Goal: Task Accomplishment & Management: Manage account settings

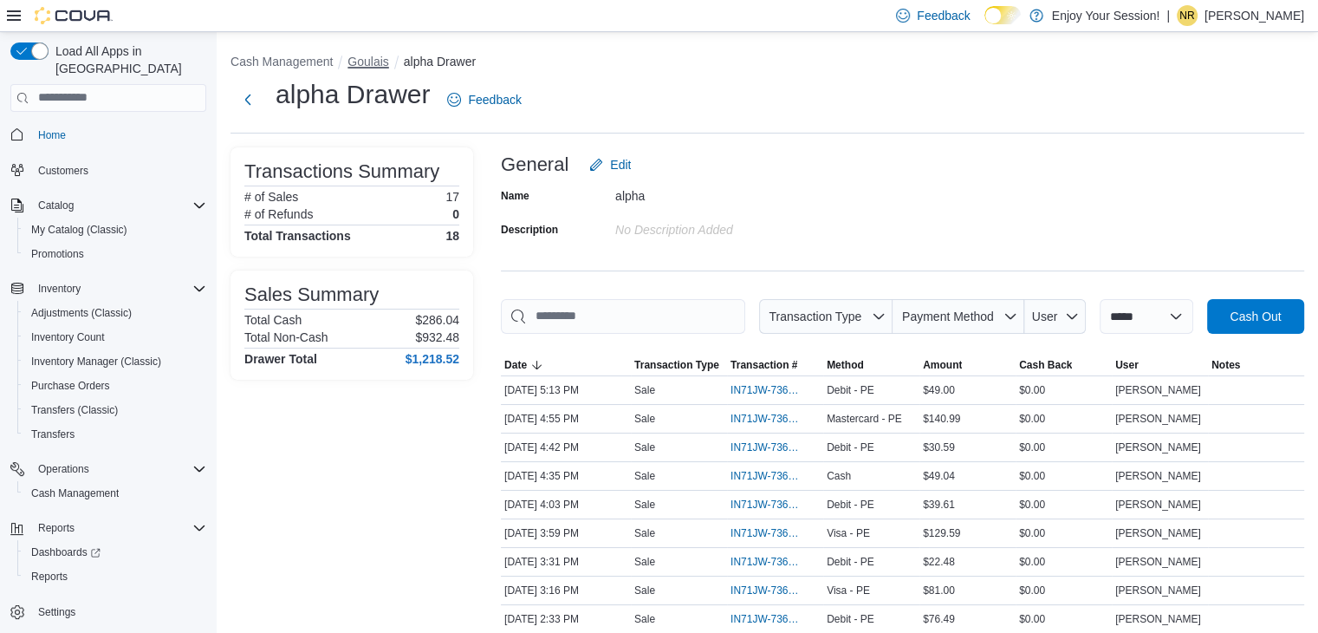
click at [382, 56] on button "Goulais" at bounding box center [368, 62] width 41 height 14
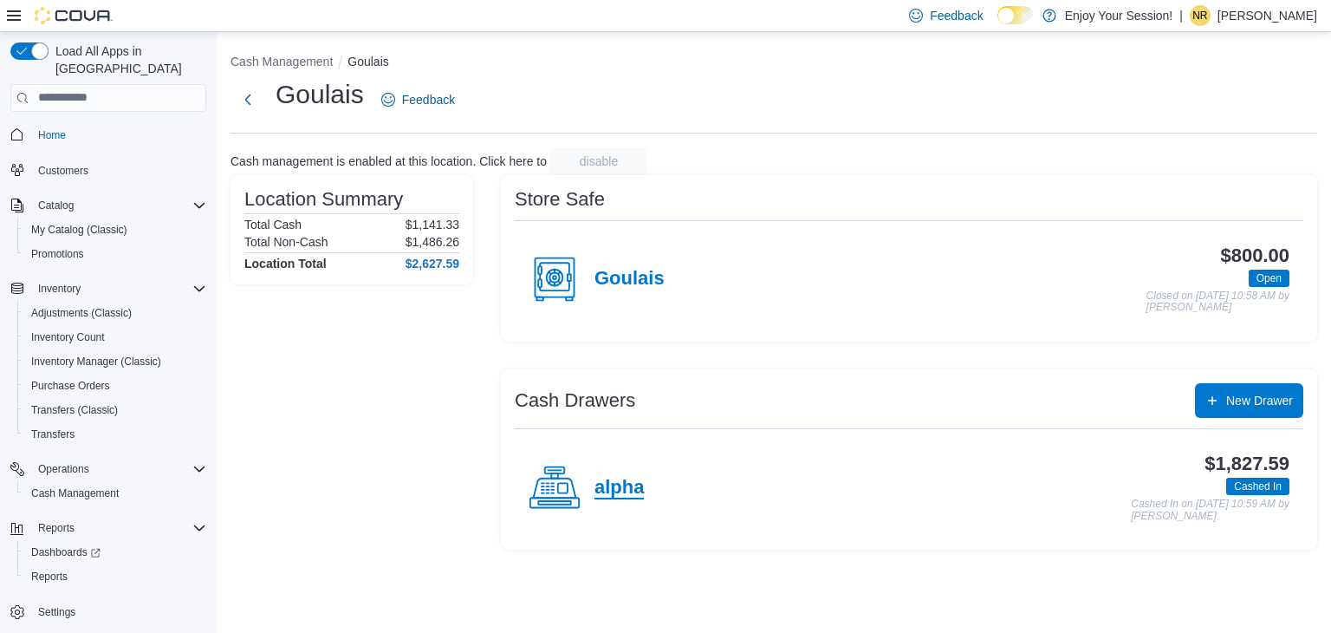
click at [609, 487] on h4 "alpha" at bounding box center [619, 488] width 49 height 23
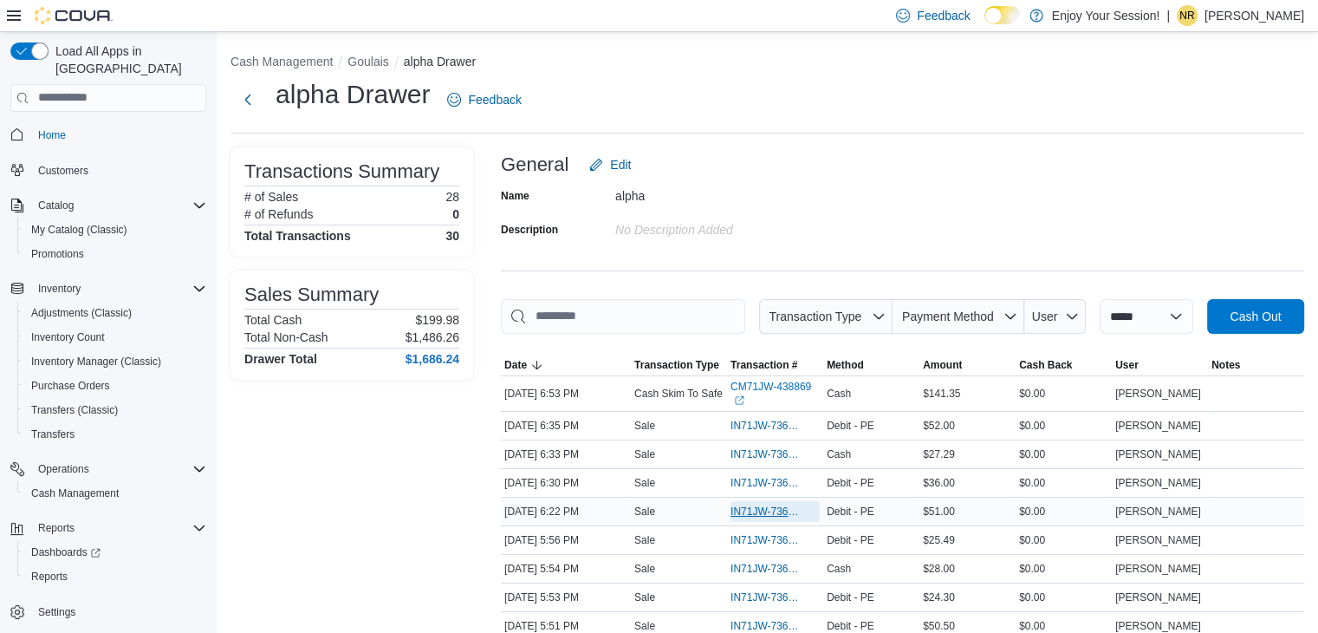
click at [752, 506] on span "IN71JW-7366006" at bounding box center [767, 511] width 72 height 14
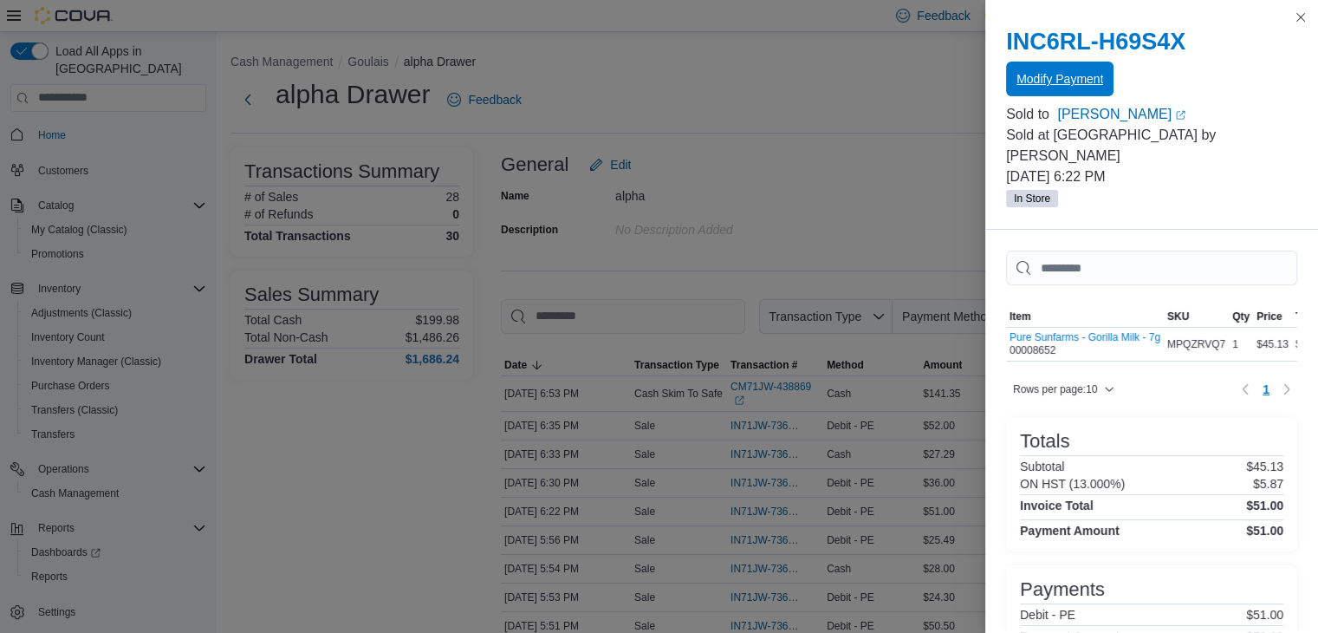
click at [1082, 86] on span "Modify Payment" at bounding box center [1060, 78] width 87 height 17
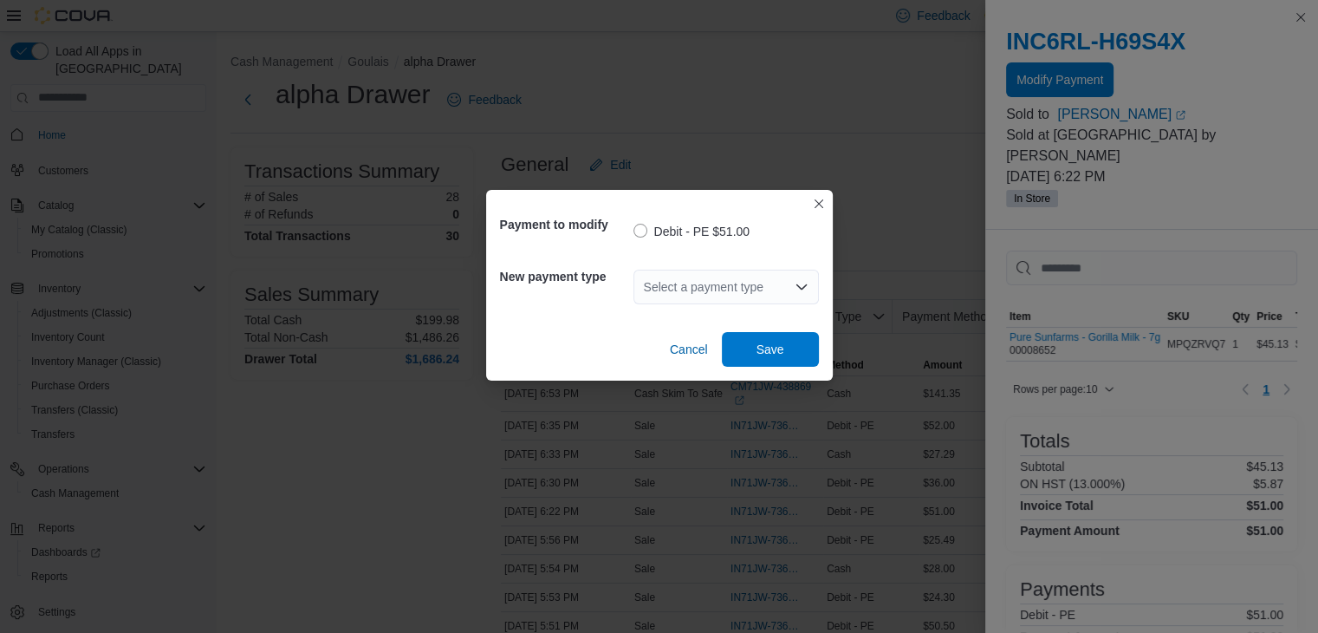
click at [693, 295] on div "Select a payment type" at bounding box center [726, 287] width 185 height 35
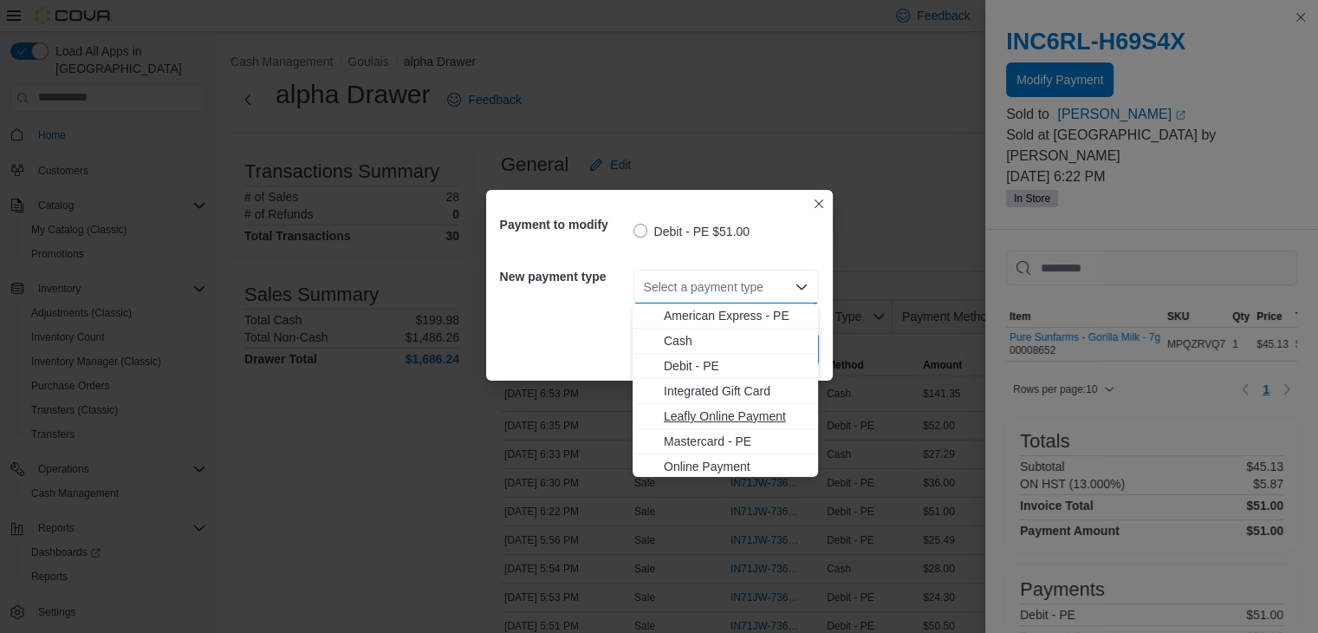
scroll to position [28, 0]
click at [690, 456] on span "Visa - PE" at bounding box center [736, 463] width 144 height 17
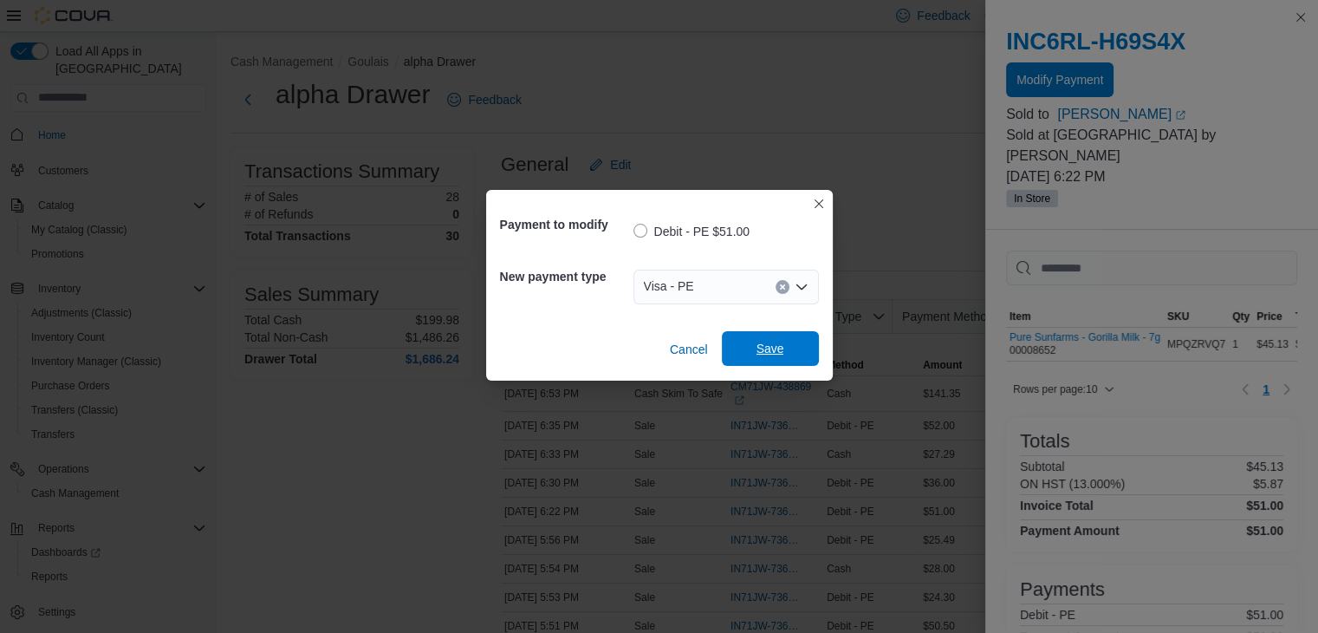
click at [762, 344] on span "Save" at bounding box center [771, 348] width 28 height 17
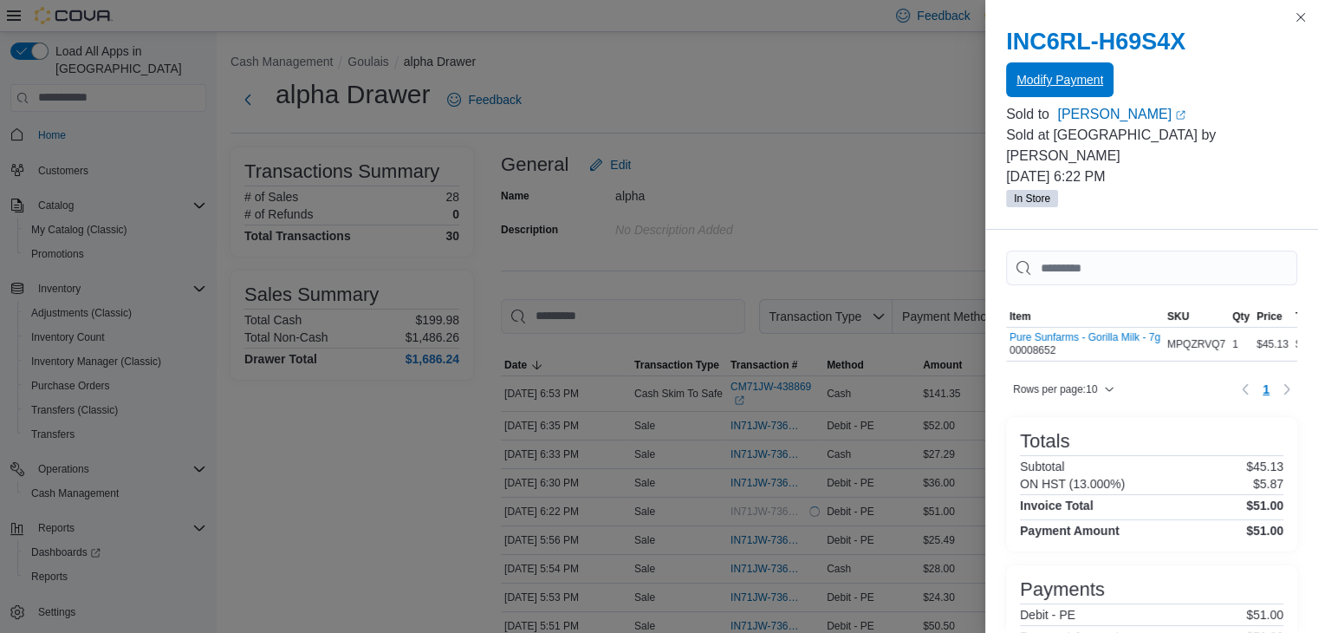
scroll to position [0, 0]
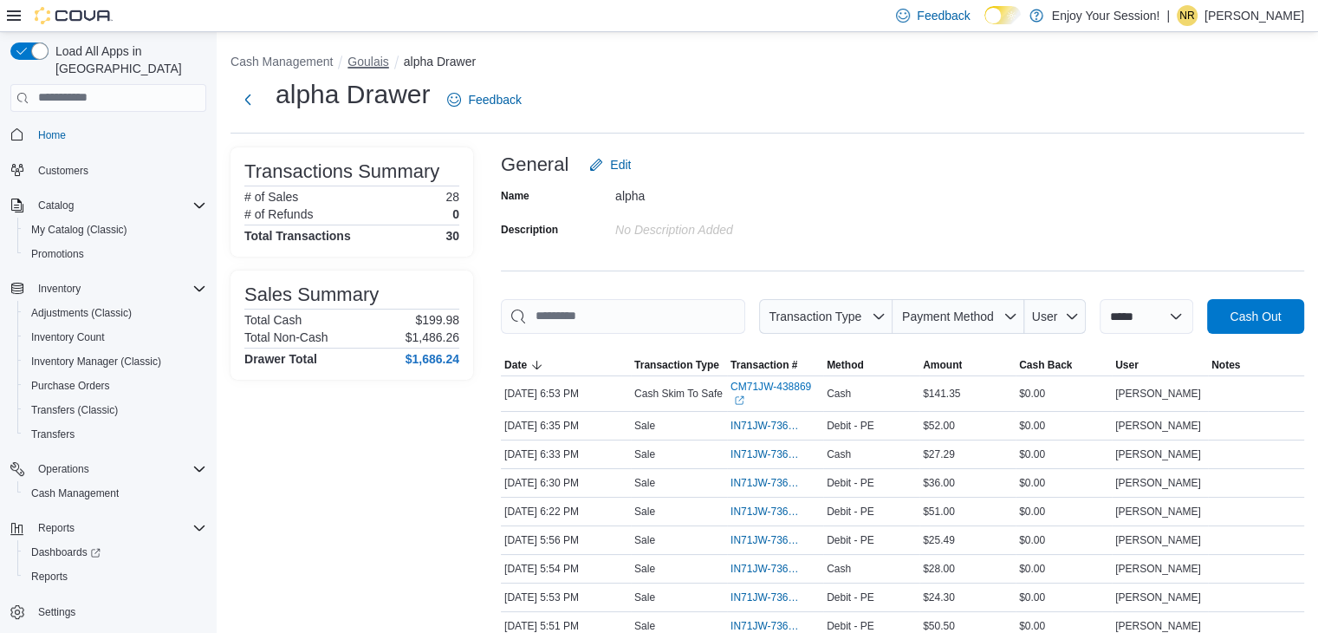
click at [365, 62] on button "Goulais" at bounding box center [368, 62] width 41 height 14
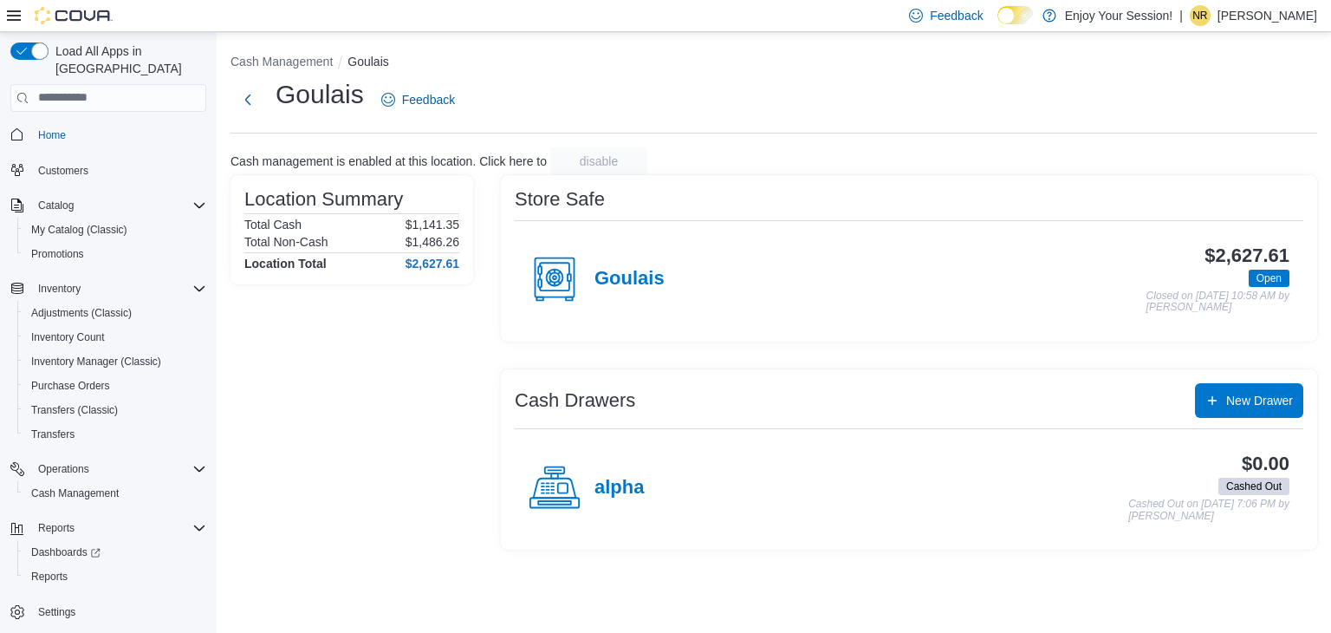
click at [648, 265] on div "Goulais" at bounding box center [597, 279] width 136 height 52
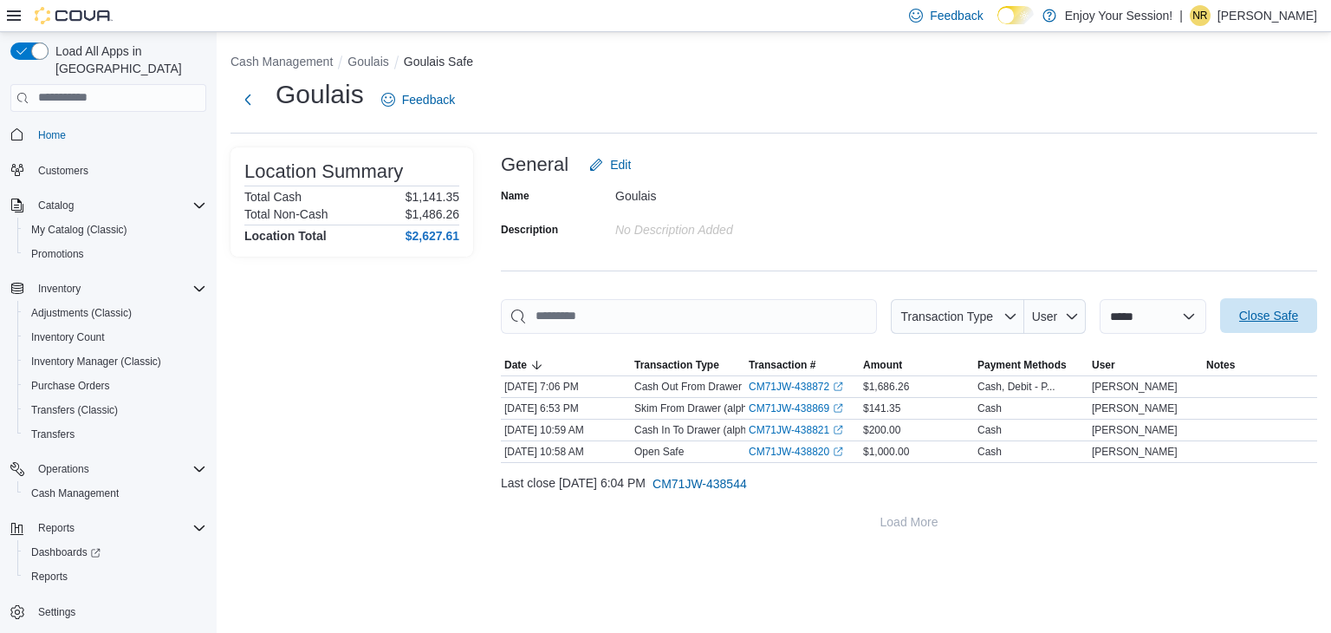
click at [1286, 319] on span "Close Safe" at bounding box center [1269, 315] width 59 height 17
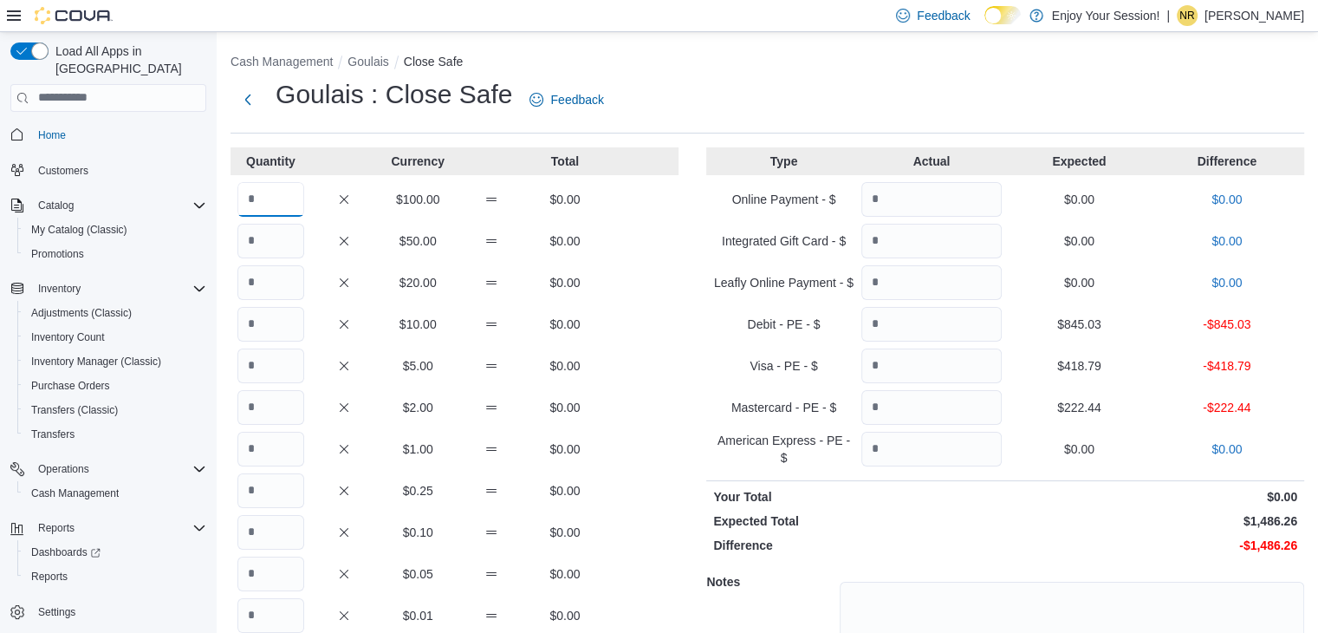
click at [302, 197] on input "Quantity" at bounding box center [270, 199] width 67 height 35
type input "**"
type input "*"
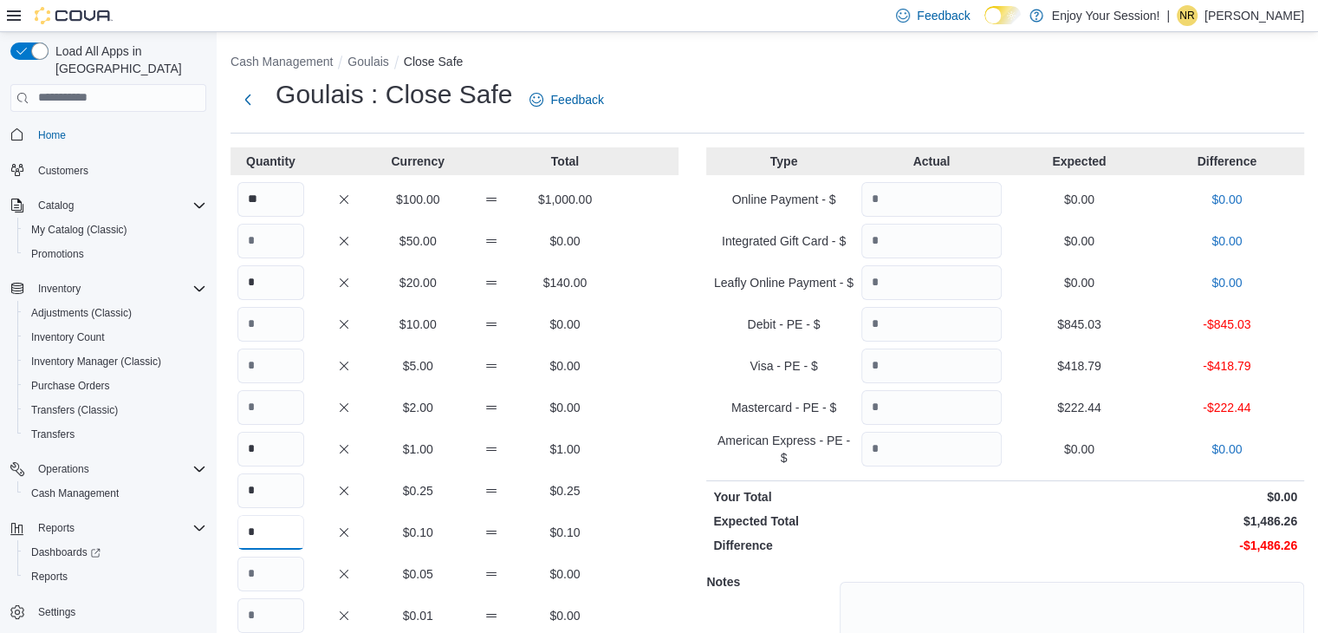
type input "*"
click at [943, 327] on input "Quantity" at bounding box center [932, 324] width 140 height 35
type input "******"
click at [945, 381] on input "Quantity" at bounding box center [932, 365] width 140 height 35
type input "******"
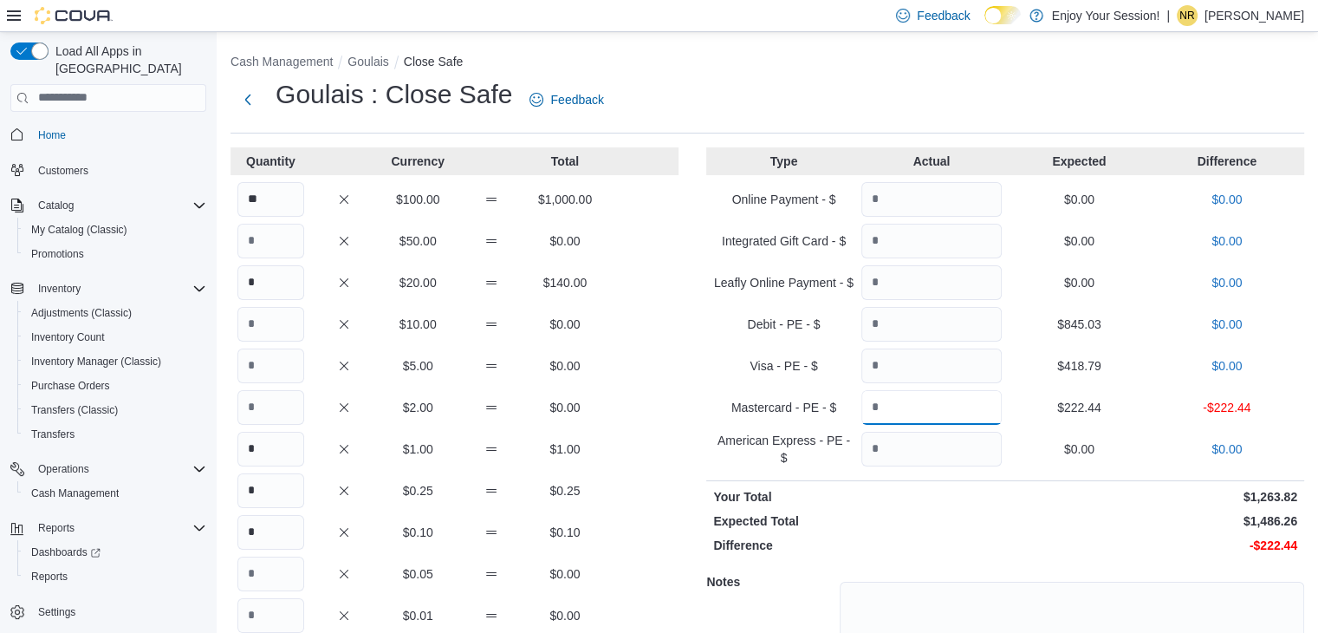
click at [943, 403] on input "Quantity" at bounding box center [932, 407] width 140 height 35
type input "******"
click at [983, 575] on div at bounding box center [1072, 645] width 465 height 140
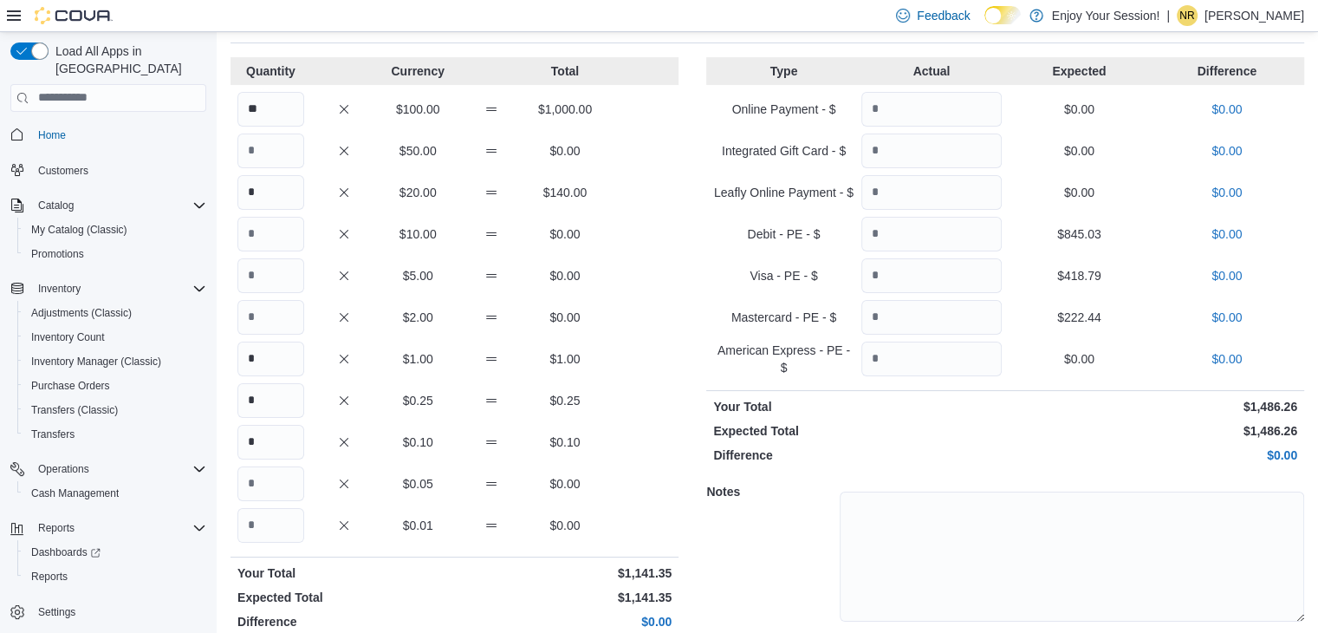
scroll to position [144, 0]
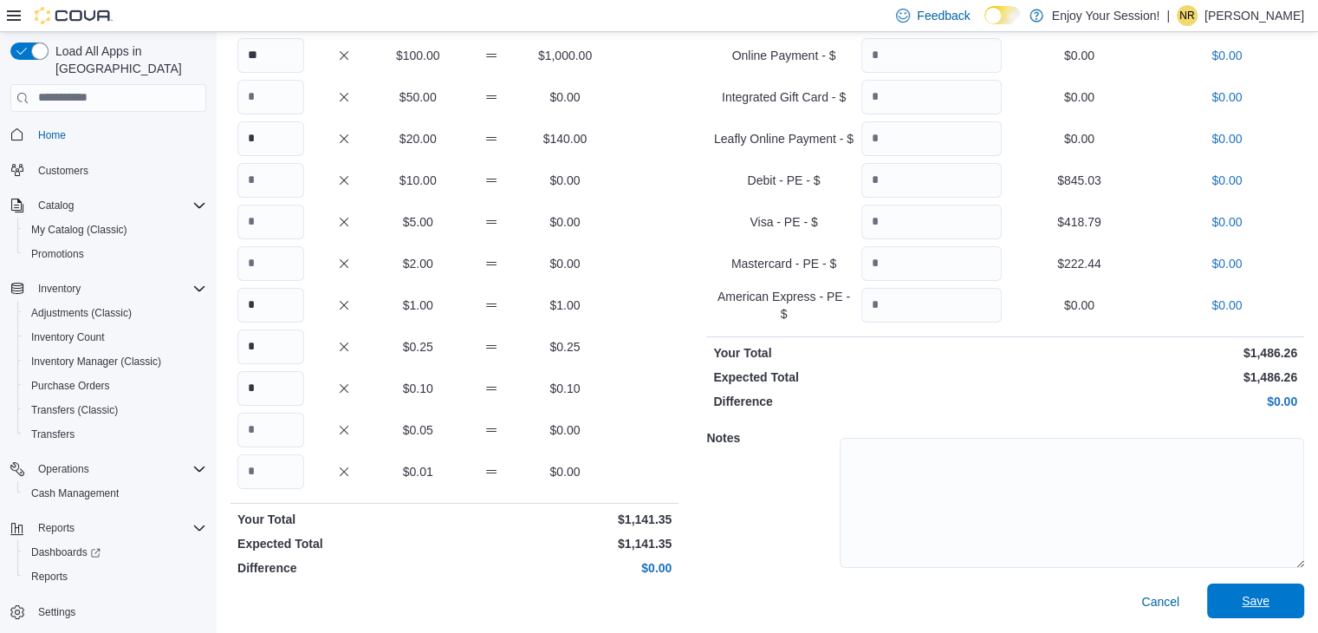
click at [1246, 603] on span "Save" at bounding box center [1256, 600] width 76 height 35
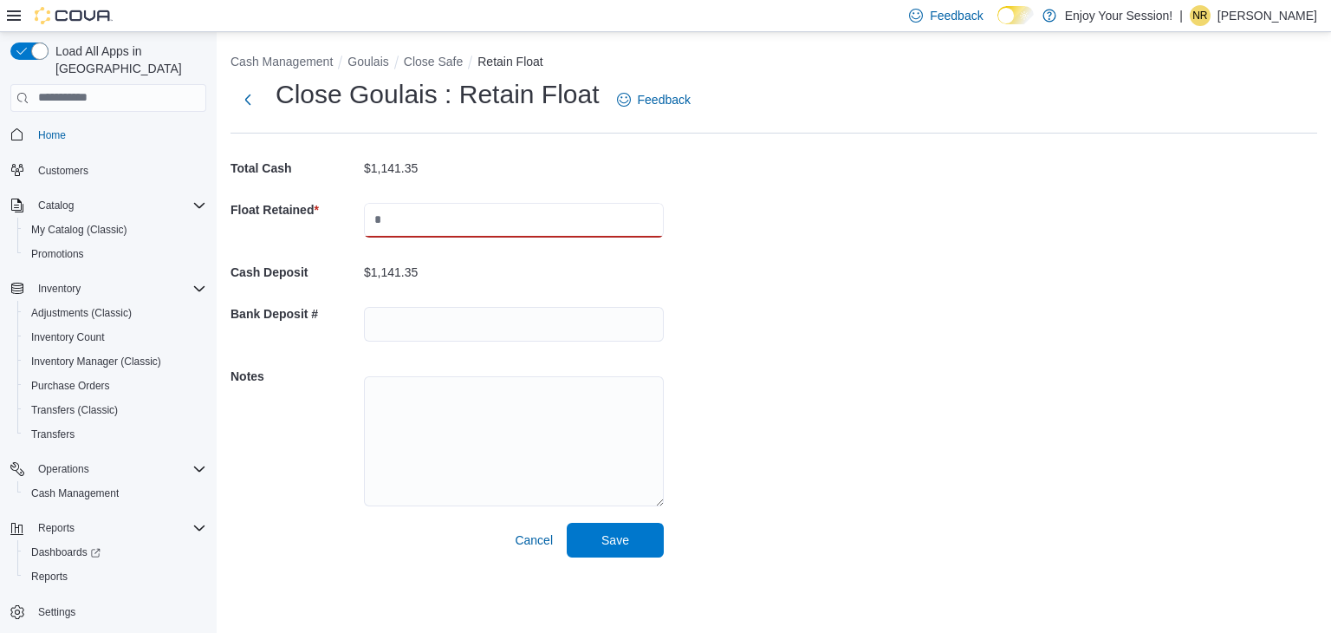
click at [409, 219] on input "text" at bounding box center [514, 220] width 300 height 35
type input "*******"
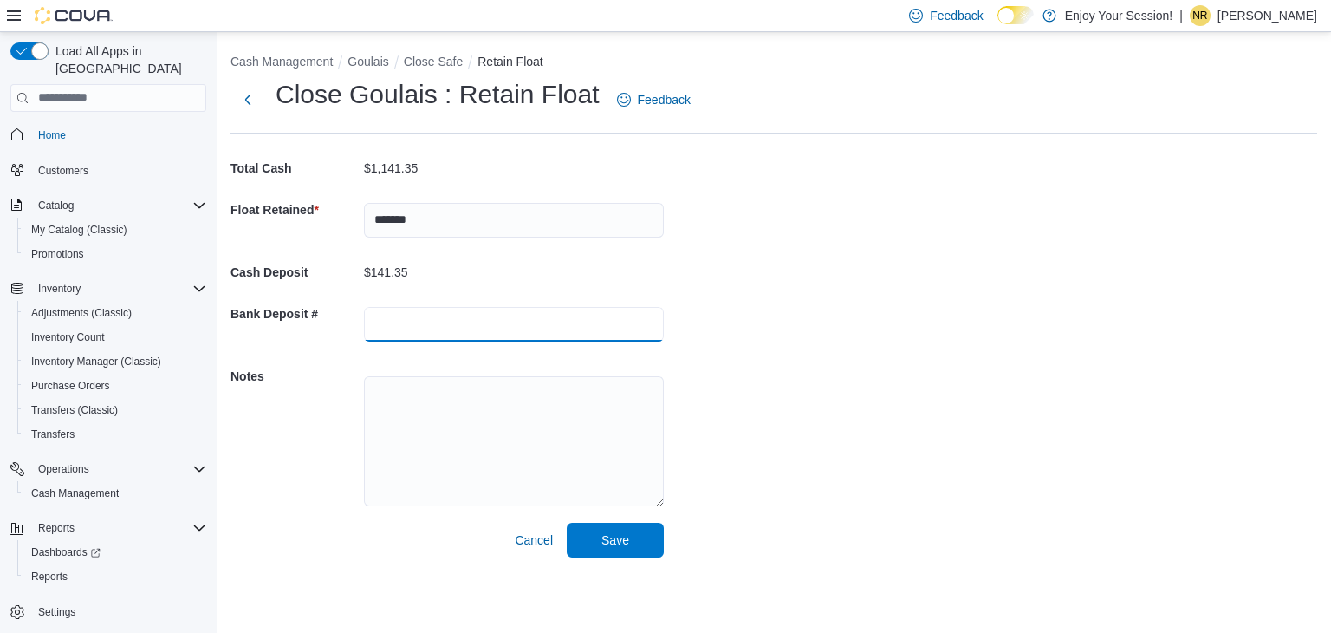
click at [446, 319] on input "text" at bounding box center [514, 324] width 300 height 35
type input "********"
click at [799, 534] on div "Cash Management Goulais Close Safe Retain Float Close Goulais : Retain Float Fe…" at bounding box center [774, 301] width 1115 height 539
click at [622, 538] on span "Save" at bounding box center [616, 538] width 28 height 17
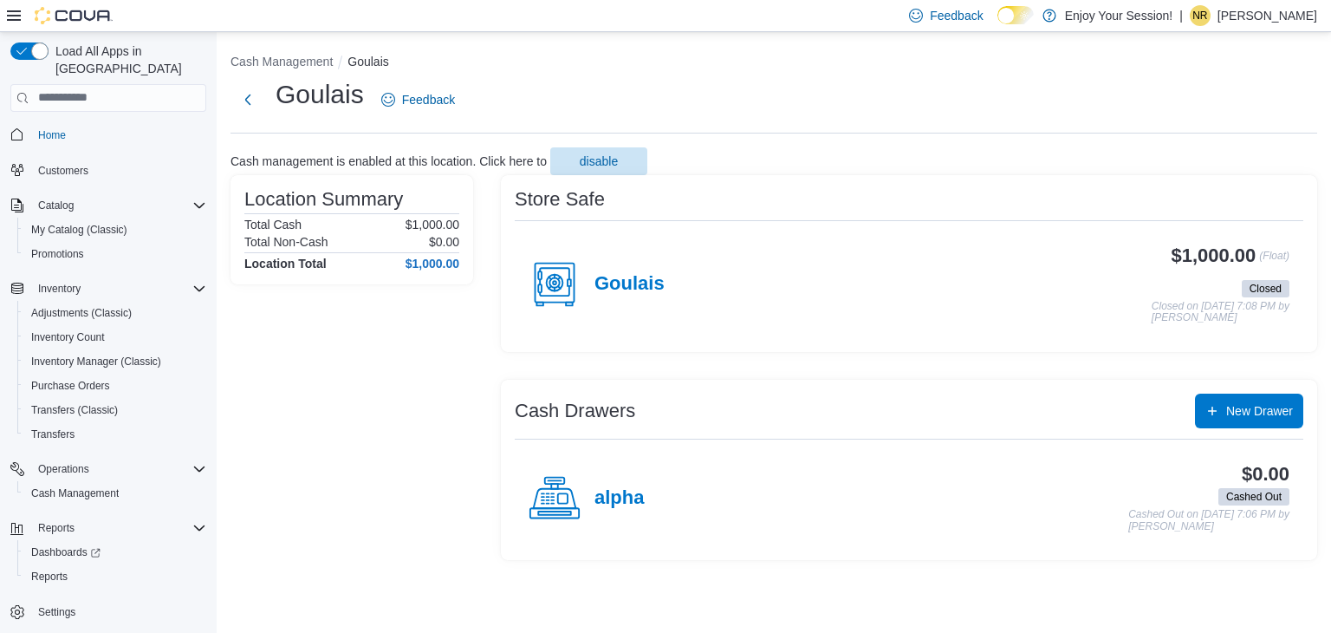
click at [1279, 12] on p "[PERSON_NAME]" at bounding box center [1268, 15] width 100 height 21
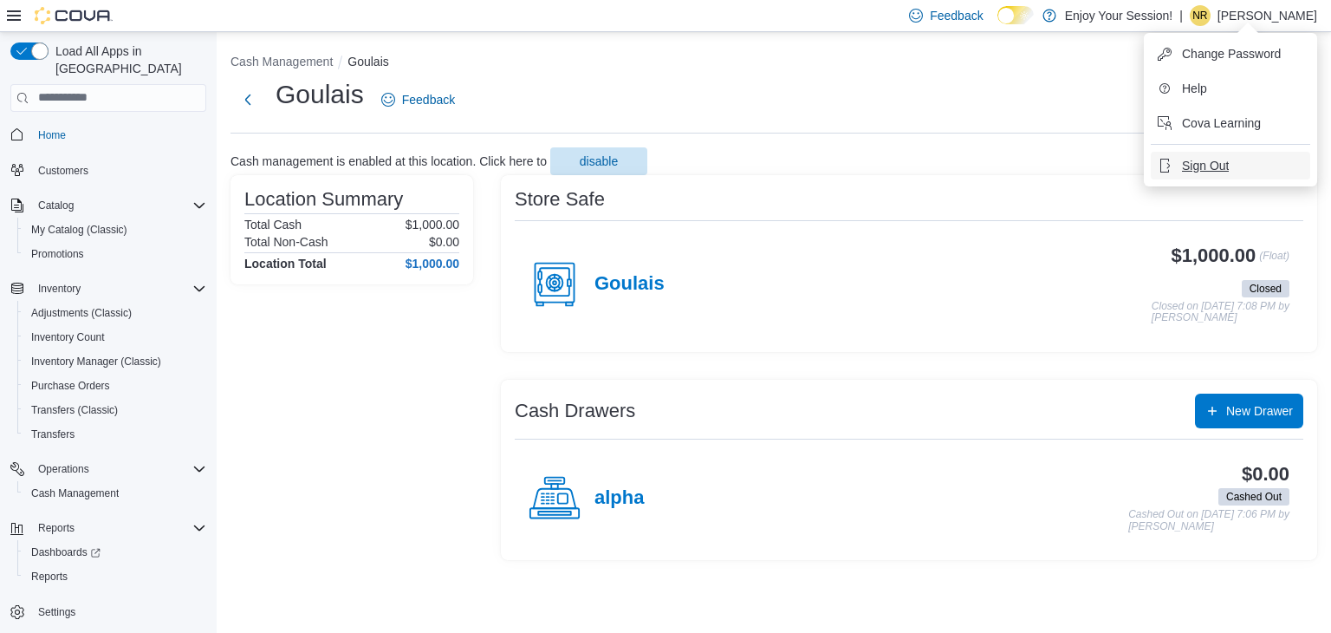
click at [1190, 152] on button "Sign Out" at bounding box center [1230, 166] width 159 height 28
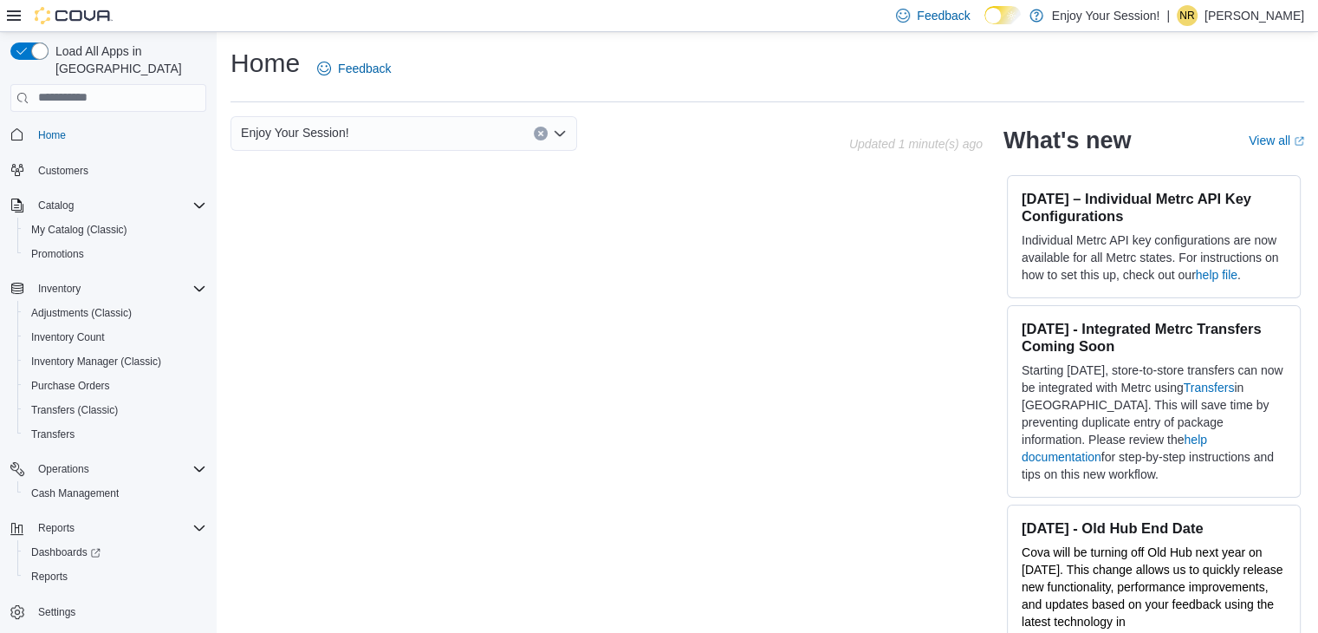
click at [1231, 14] on p "Natasha Raymond" at bounding box center [1255, 15] width 100 height 21
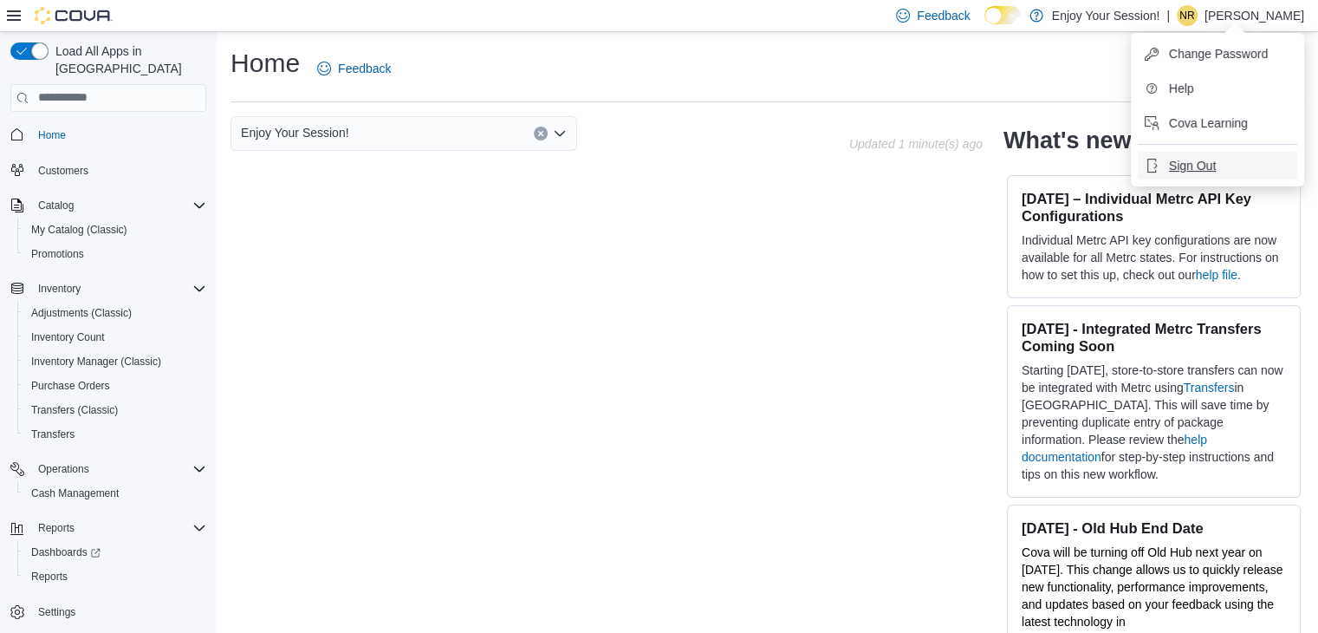
click at [1207, 165] on span "Sign Out" at bounding box center [1192, 165] width 47 height 17
